Goal: Task Accomplishment & Management: Use online tool/utility

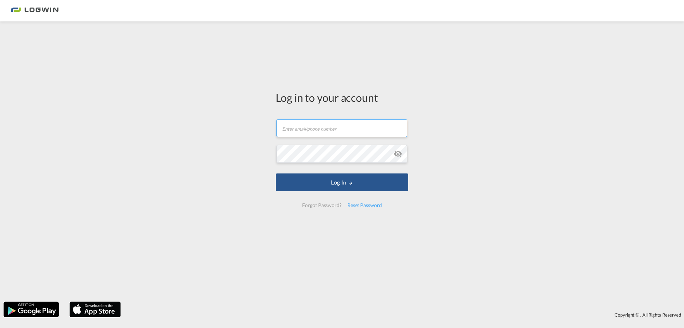
click at [309, 129] on input "text" at bounding box center [342, 128] width 131 height 18
type input "[PERSON_NAME][EMAIL_ADDRESS][DOMAIN_NAME]"
click at [276, 173] on button "Log In" at bounding box center [342, 182] width 133 height 18
